Goal: Transaction & Acquisition: Purchase product/service

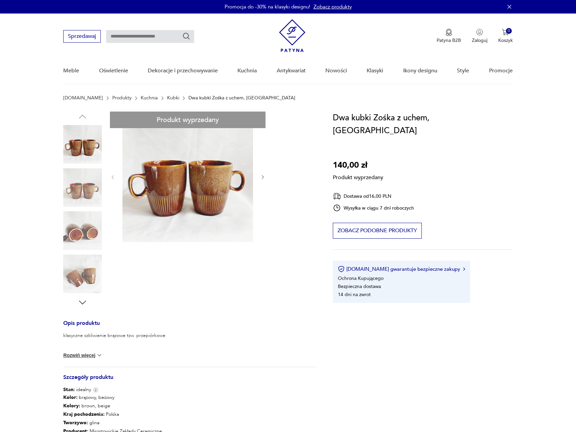
click at [81, 193] on div "Produkt wyprzedany Opis produktu klasyczne szkliwienie brązowe tzw. przepiórkow…" at bounding box center [189, 310] width 253 height 396
click at [78, 235] on div "Produkt wyprzedany Opis produktu klasyczne szkliwienie brązowe tzw. przepiórkow…" at bounding box center [189, 310] width 253 height 396
click at [84, 290] on div "Produkt wyprzedany Opis produktu klasyczne szkliwienie brązowe tzw. przepiórkow…" at bounding box center [189, 310] width 253 height 396
click at [80, 307] on div "Produkt wyprzedany Opis produktu klasyczne szkliwienie brązowe tzw. przepiórkow…" at bounding box center [189, 310] width 253 height 396
click at [80, 301] on div "Produkt wyprzedany Opis produktu klasyczne szkliwienie brązowe tzw. przepiórkow…" at bounding box center [189, 310] width 253 height 396
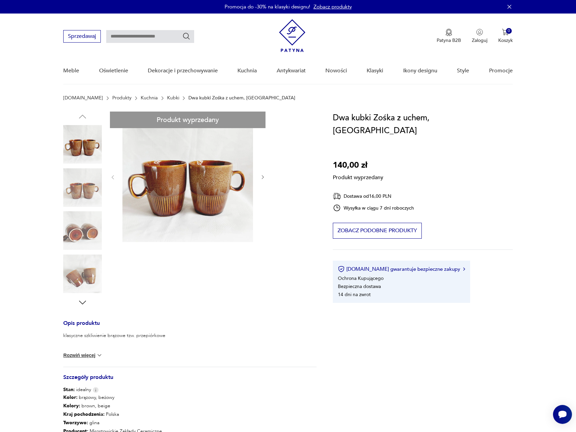
click at [88, 281] on div "Produkt wyprzedany Opis produktu klasyczne szkliwienie brązowe tzw. przepiórkow…" at bounding box center [189, 310] width 253 height 396
click at [80, 150] on div "Produkt wyprzedany Opis produktu klasyczne szkliwienie brązowe tzw. przepiórkow…" at bounding box center [189, 310] width 253 height 396
click at [99, 199] on div "Produkt wyprzedany Opis produktu klasyczne szkliwienie brązowe tzw. przepiórkow…" at bounding box center [189, 310] width 253 height 396
click at [97, 197] on div "Produkt wyprzedany Opis produktu klasyczne szkliwienie brązowe tzw. przepiórkow…" at bounding box center [189, 310] width 253 height 396
click at [265, 175] on div "Produkt wyprzedany Opis produktu klasyczne szkliwienie brązowe tzw. przepiórkow…" at bounding box center [189, 310] width 253 height 396
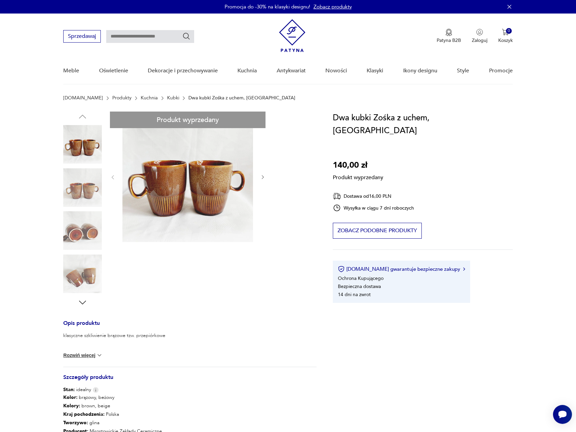
click at [264, 178] on div "Produkt wyprzedany Opis produktu klasyczne szkliwienie brązowe tzw. przepiórkow…" at bounding box center [189, 310] width 253 height 396
